Goal: Task Accomplishment & Management: Manage account settings

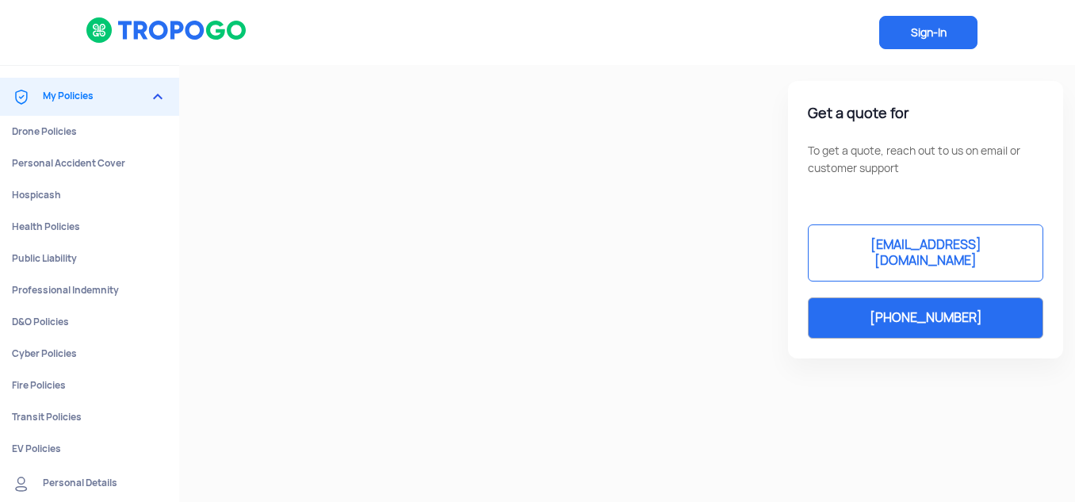
click at [929, 32] on span "Sign-In" at bounding box center [928, 32] width 98 height 33
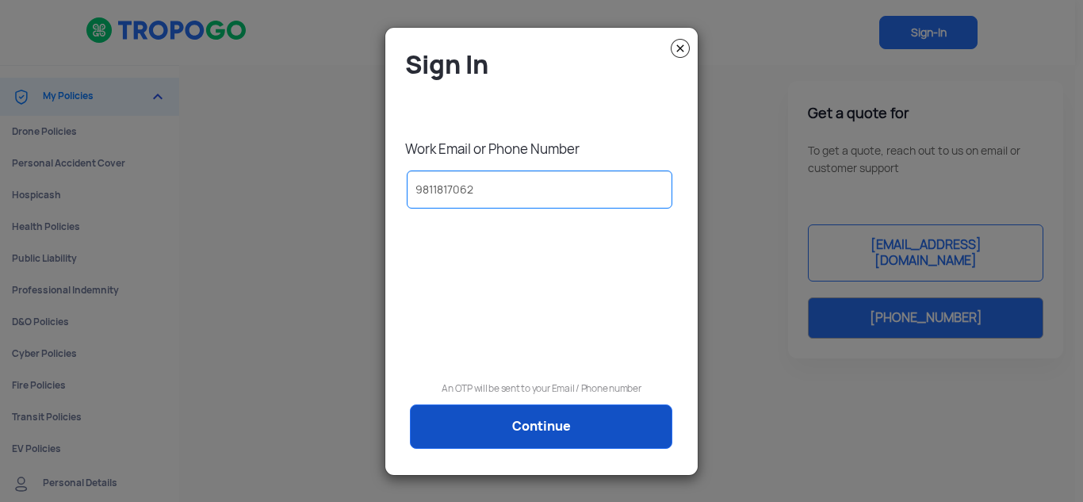
type input "9811817062"
click at [537, 422] on link "Continue" at bounding box center [541, 426] width 262 height 44
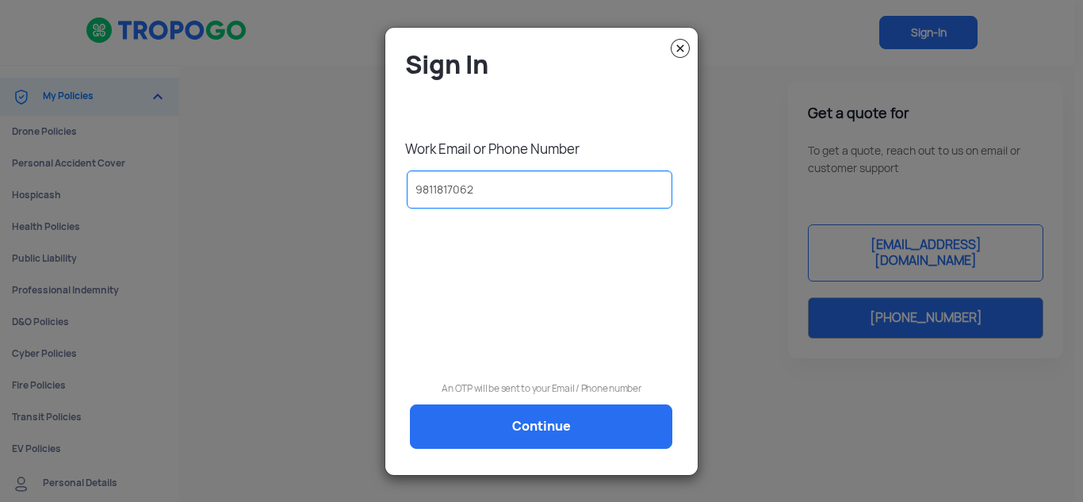
click at [537, 423] on div "Sign In Work Email or Phone Number 9811817062 An OTP will be sent to your Email…" at bounding box center [541, 257] width 289 height 419
click at [526, 193] on input "9811817062" at bounding box center [540, 189] width 266 height 38
click at [541, 426] on div "Sign In Work Email or Phone Number [PHONE_NUMBER] An OTP will be sent to your E…" at bounding box center [541, 257] width 289 height 419
click at [679, 50] on img at bounding box center [680, 48] width 19 height 19
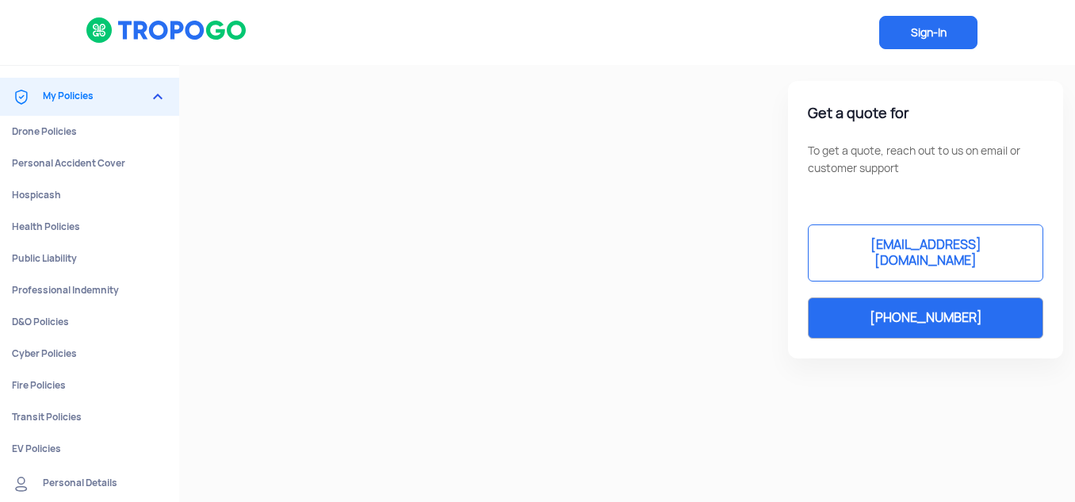
click at [934, 29] on span "Sign-In" at bounding box center [928, 32] width 98 height 33
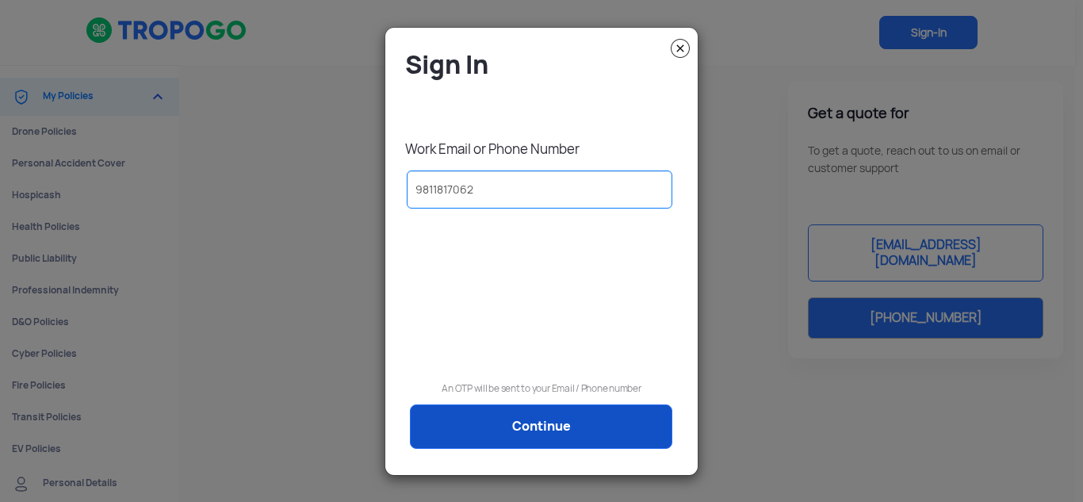
type input "9811817062"
click at [542, 423] on link "Continue" at bounding box center [541, 426] width 262 height 44
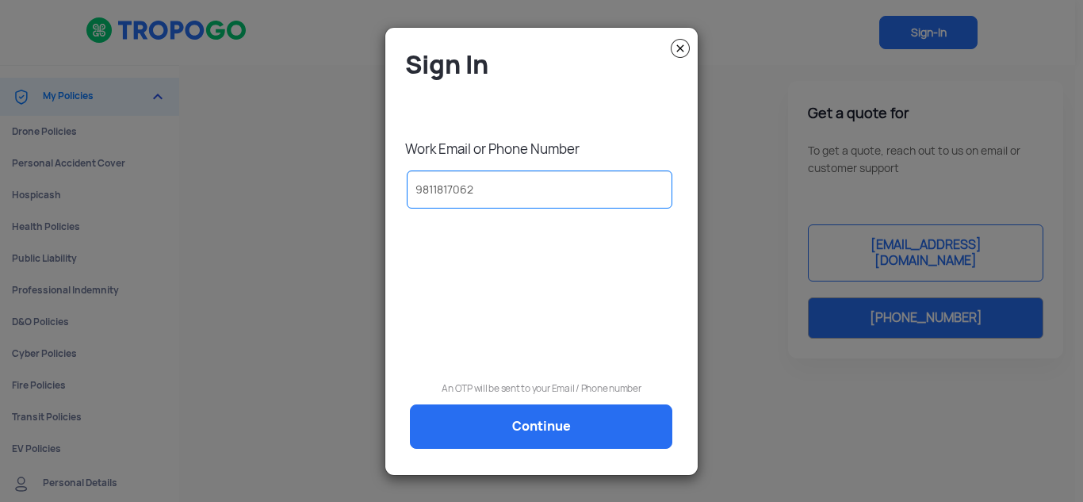
click at [679, 46] on img at bounding box center [680, 48] width 19 height 19
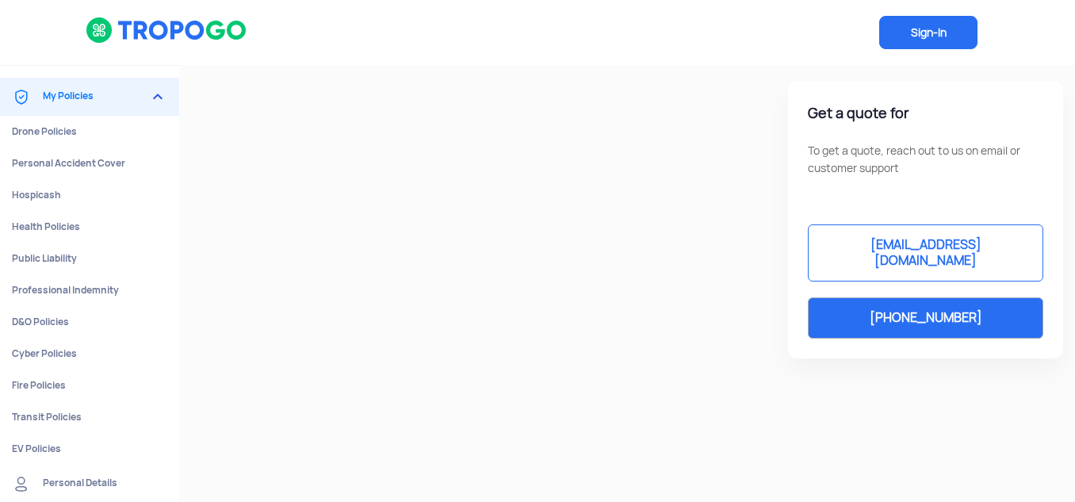
click at [924, 32] on span "Sign-In" at bounding box center [928, 32] width 98 height 33
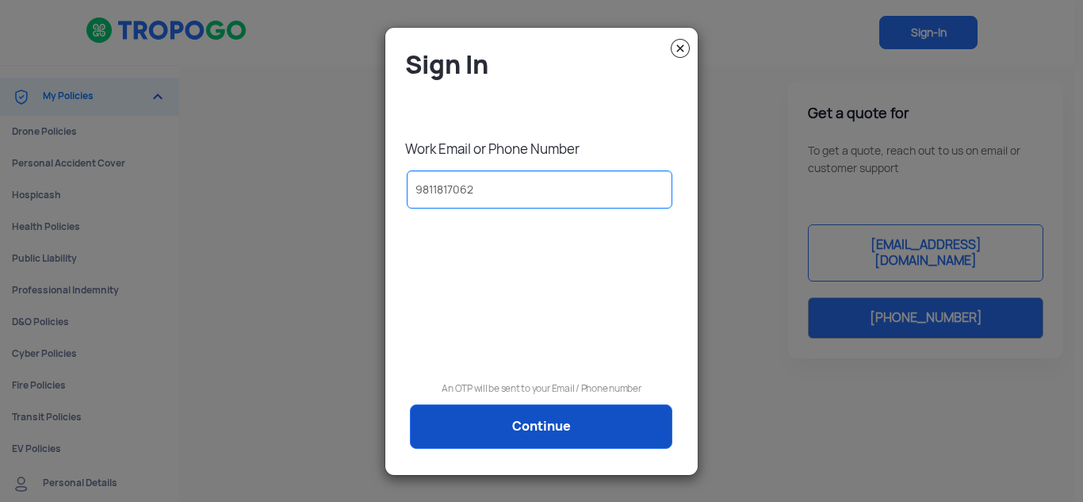
type input "9811817062"
click at [543, 422] on link "Continue" at bounding box center [541, 426] width 262 height 44
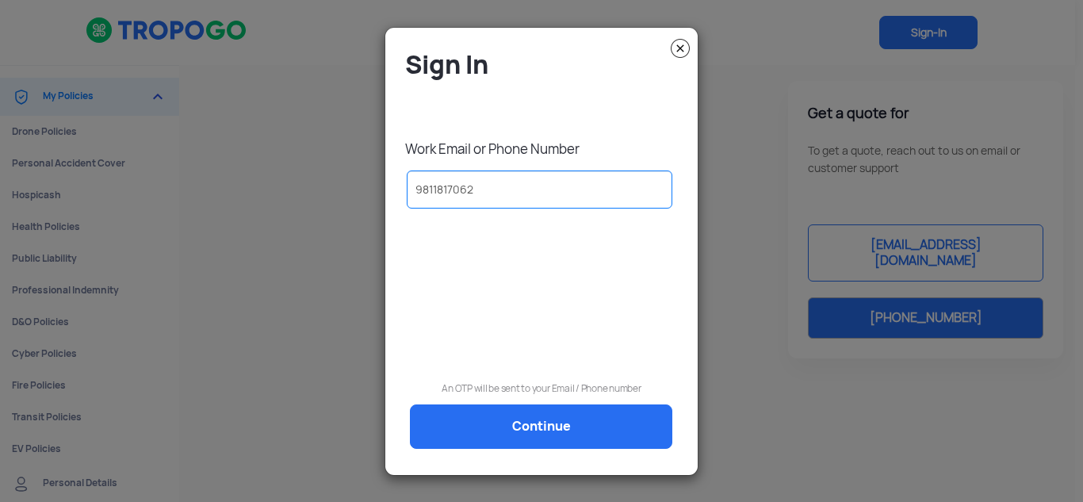
click at [679, 48] on img at bounding box center [680, 48] width 19 height 19
